Goal: Find specific page/section: Find specific page/section

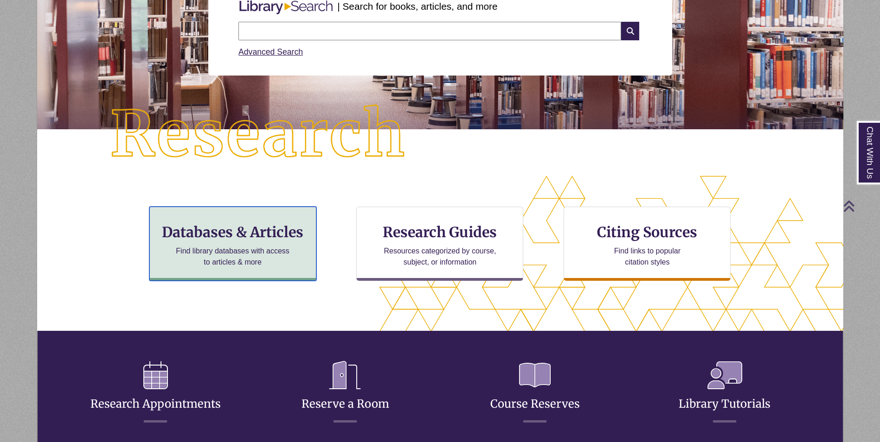
click at [307, 240] on h3 "Databases & Articles" at bounding box center [232, 232] width 151 height 18
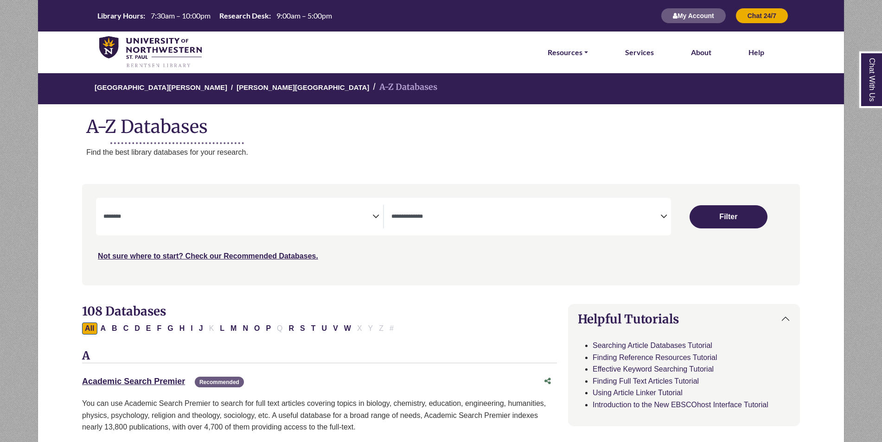
select select "Database Subject Filter"
select select "Database Types Filter"
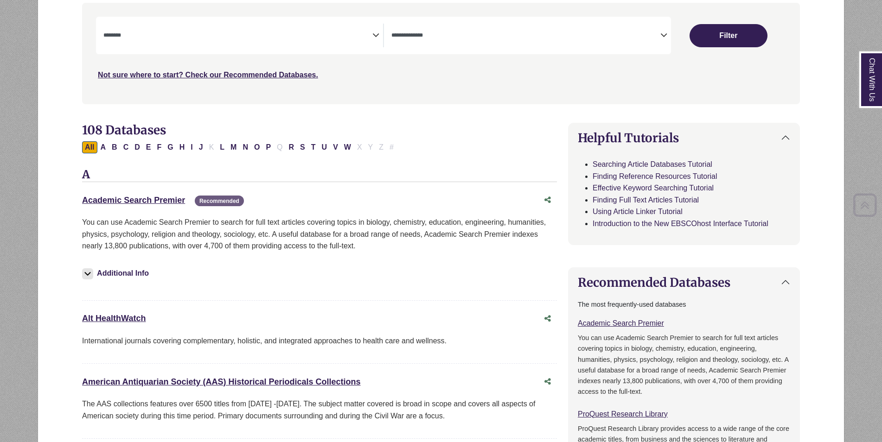
scroll to position [185, 0]
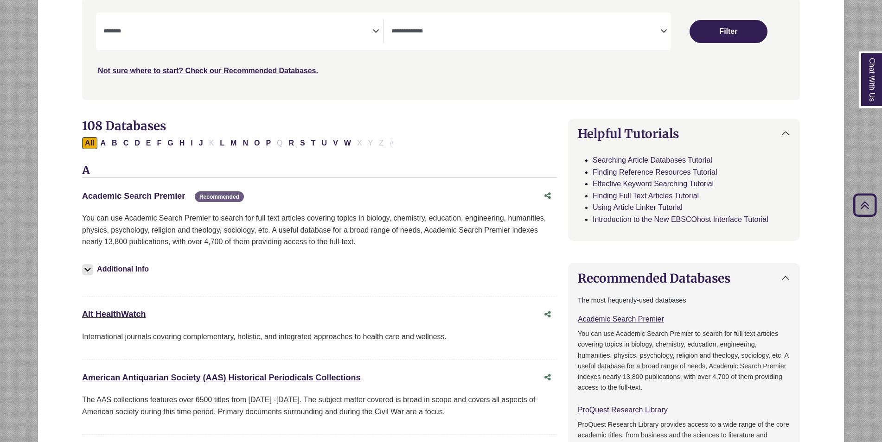
click at [169, 199] on link "Academic Search Premier This link opens in a new window" at bounding box center [133, 196] width 103 height 9
